Goal: Task Accomplishment & Management: Manage account settings

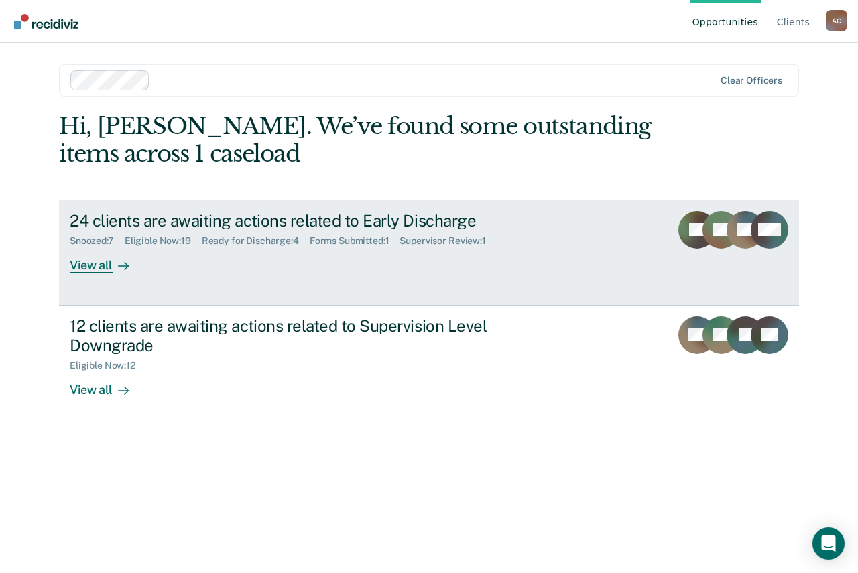
click at [196, 278] on link "24 clients are awaiting actions related to Early Discharge Snoozed : 7 Eligible…" at bounding box center [429, 253] width 740 height 106
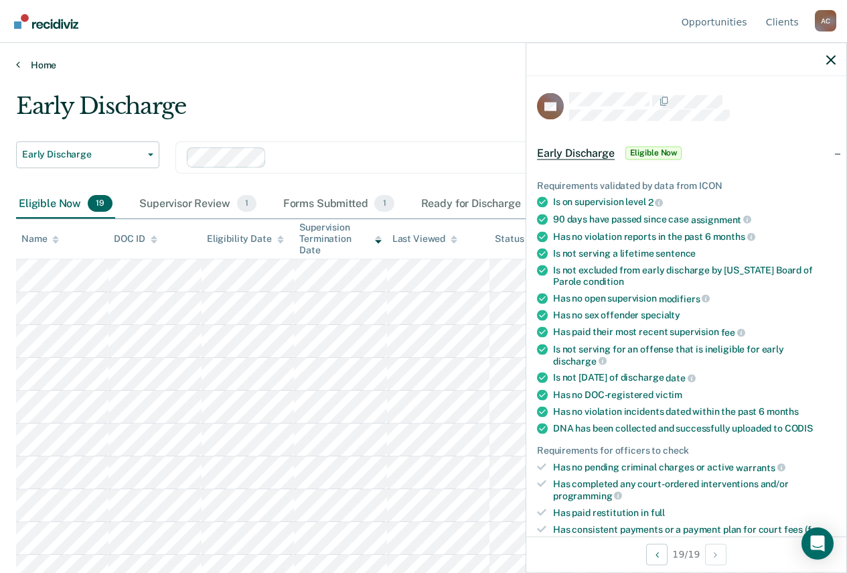
click at [34, 70] on link "Home" at bounding box center [423, 65] width 815 height 12
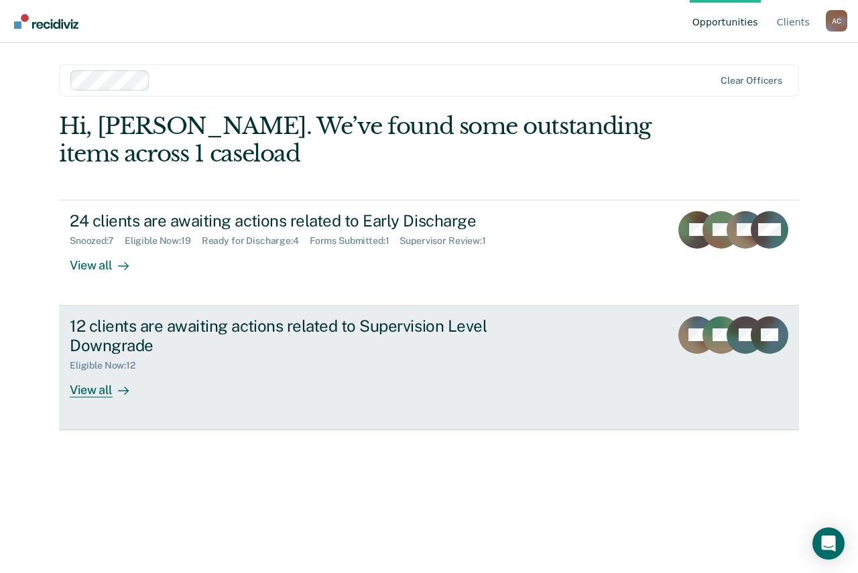
click at [200, 361] on div "Eligible Now : 12" at bounding box center [305, 362] width 470 height 17
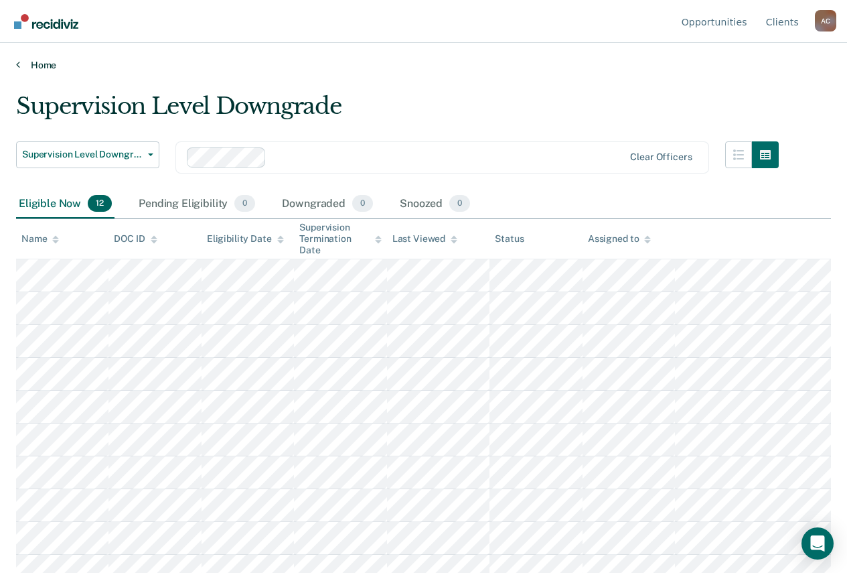
click at [35, 64] on link "Home" at bounding box center [423, 65] width 815 height 12
